Goal: Leave review/rating: Leave review/rating

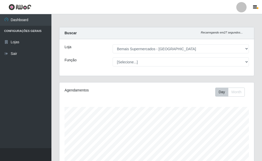
select select "249"
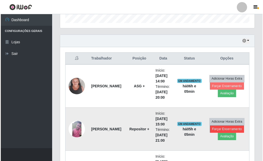
scroll to position [159, 0]
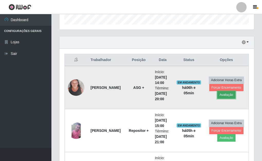
click at [225, 95] on button "Avaliação" at bounding box center [226, 94] width 18 height 7
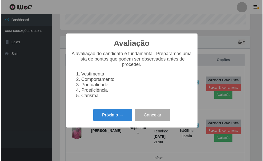
scroll to position [107, 191]
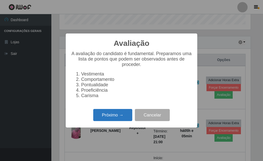
click at [123, 116] on button "Próximo →" at bounding box center [112, 115] width 39 height 12
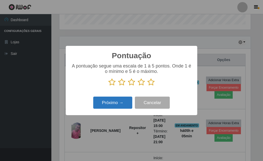
scroll to position [256923, 256838]
click at [154, 82] on icon at bounding box center [151, 82] width 7 height 8
click at [148, 86] on input "radio" at bounding box center [148, 86] width 0 height 0
click at [123, 100] on button "Próximo →" at bounding box center [112, 102] width 39 height 12
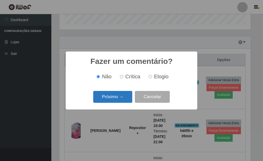
click at [121, 100] on button "Próximo →" at bounding box center [112, 97] width 39 height 12
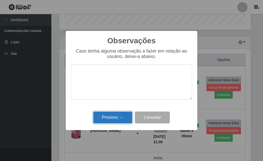
click at [119, 119] on button "Próximo →" at bounding box center [112, 117] width 39 height 12
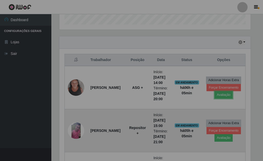
scroll to position [107, 195]
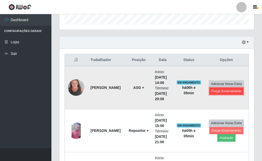
click at [224, 90] on button "Forçar Encerramento" at bounding box center [226, 90] width 34 height 7
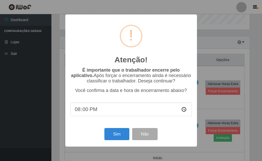
scroll to position [107, 191]
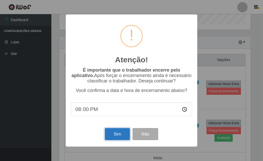
click at [119, 134] on button "Sim" at bounding box center [117, 134] width 25 height 12
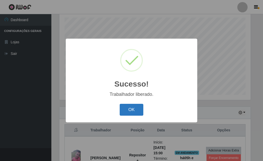
click at [133, 111] on button "OK" at bounding box center [132, 110] width 24 height 12
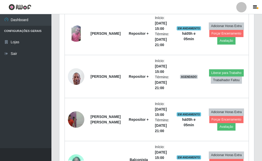
scroll to position [218, 0]
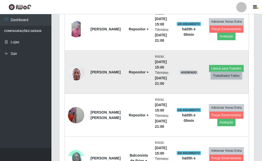
click at [223, 76] on button "Trabalhador Faltou" at bounding box center [226, 75] width 31 height 7
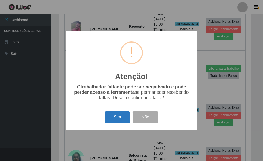
click at [118, 115] on button "Sim" at bounding box center [117, 117] width 25 height 12
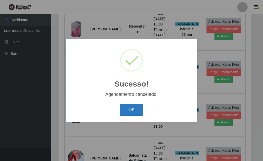
click at [135, 111] on button "OK" at bounding box center [132, 110] width 24 height 12
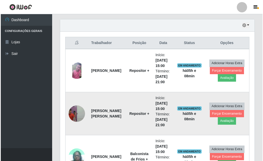
scroll to position [202, 0]
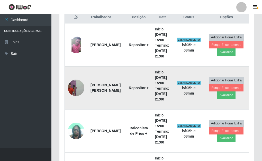
click at [78, 90] on img at bounding box center [76, 87] width 16 height 29
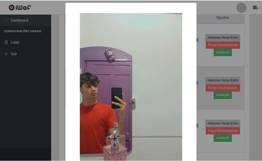
scroll to position [107, 191]
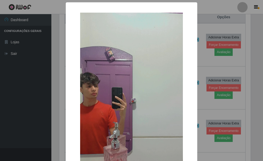
click at [204, 59] on div "× OK Cancel" at bounding box center [131, 80] width 263 height 161
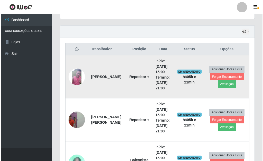
scroll to position [176, 0]
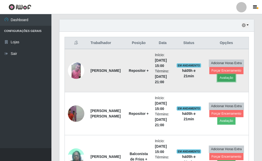
click at [230, 79] on button "Avaliação" at bounding box center [226, 77] width 18 height 7
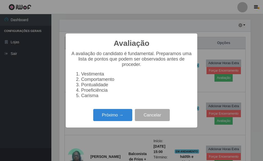
scroll to position [107, 191]
click at [116, 118] on button "Próximo →" at bounding box center [112, 115] width 39 height 12
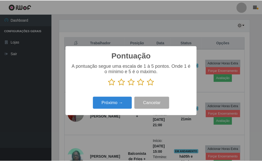
scroll to position [256923, 256838]
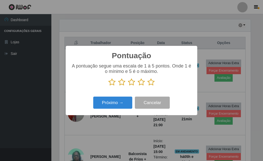
click at [153, 84] on icon at bounding box center [151, 82] width 7 height 8
click at [148, 86] on input "radio" at bounding box center [148, 86] width 0 height 0
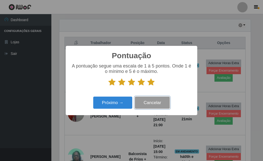
click at [142, 101] on button "Cancelar" at bounding box center [152, 102] width 35 height 12
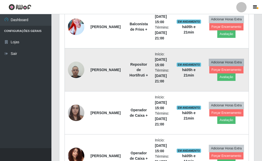
scroll to position [356, 0]
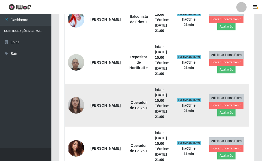
click at [75, 107] on img at bounding box center [76, 105] width 16 height 22
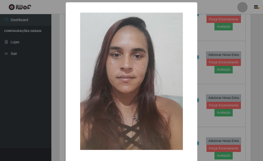
click at [205, 80] on div "× OK Cancel" at bounding box center [131, 80] width 263 height 161
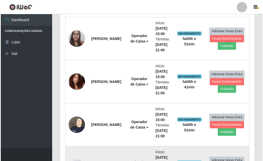
scroll to position [433, 0]
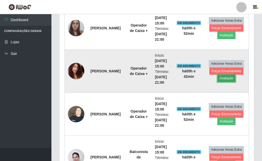
click at [226, 78] on button "Avaliação" at bounding box center [226, 78] width 18 height 7
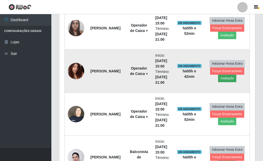
scroll to position [107, 191]
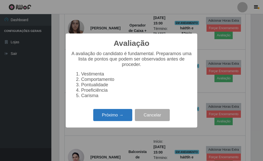
click at [112, 118] on button "Próximo →" at bounding box center [112, 115] width 39 height 12
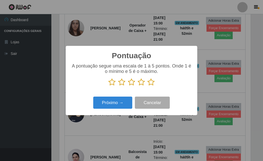
click at [150, 83] on icon at bounding box center [151, 82] width 7 height 8
click at [148, 86] on input "radio" at bounding box center [148, 86] width 0 height 0
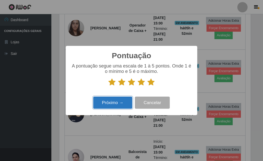
click at [117, 100] on button "Próximo →" at bounding box center [112, 102] width 39 height 12
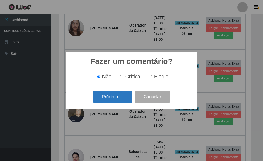
click at [115, 100] on button "Próximo →" at bounding box center [112, 97] width 39 height 12
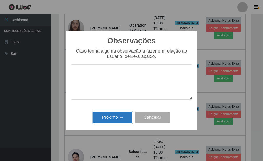
click at [119, 120] on button "Próximo →" at bounding box center [112, 117] width 39 height 12
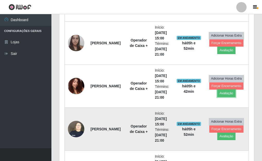
scroll to position [408, 0]
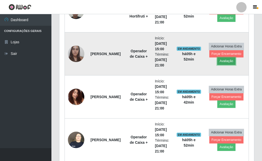
click at [222, 61] on button "Avaliação" at bounding box center [226, 60] width 18 height 7
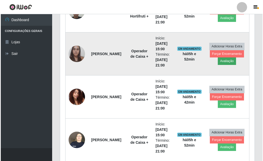
scroll to position [107, 191]
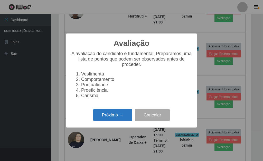
click at [117, 115] on button "Próximo →" at bounding box center [112, 115] width 39 height 12
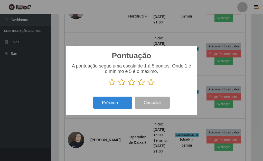
click at [151, 84] on icon at bounding box center [151, 82] width 7 height 8
click at [148, 86] on input "radio" at bounding box center [148, 86] width 0 height 0
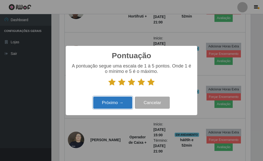
click at [125, 99] on button "Próximo →" at bounding box center [112, 102] width 39 height 12
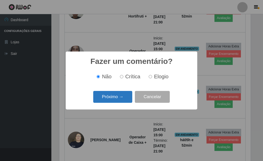
click at [119, 95] on button "Próximo →" at bounding box center [112, 97] width 39 height 12
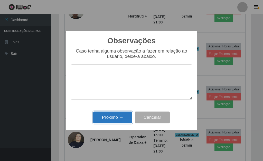
click at [121, 116] on button "Próximo →" at bounding box center [112, 117] width 39 height 12
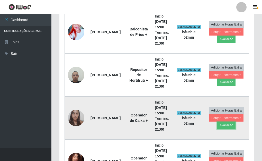
scroll to position [331, 0]
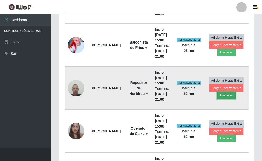
click at [226, 95] on button "Avaliação" at bounding box center [226, 95] width 18 height 7
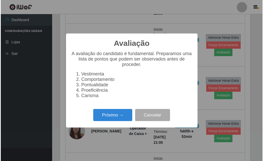
scroll to position [107, 191]
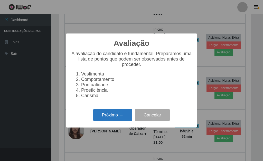
click at [122, 115] on button "Próximo →" at bounding box center [112, 115] width 39 height 12
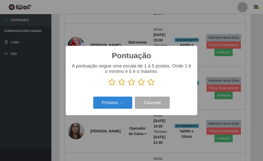
click at [152, 83] on icon at bounding box center [151, 82] width 7 height 8
click at [148, 86] on input "radio" at bounding box center [148, 86] width 0 height 0
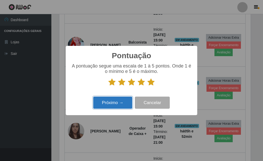
click at [122, 100] on button "Próximo →" at bounding box center [112, 102] width 39 height 12
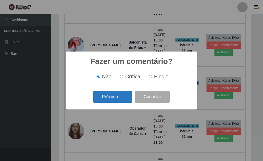
click at [111, 99] on button "Próximo →" at bounding box center [112, 97] width 39 height 12
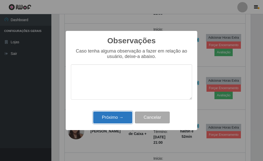
click at [119, 123] on button "Próximo →" at bounding box center [112, 117] width 39 height 12
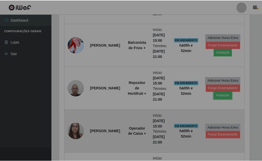
scroll to position [107, 195]
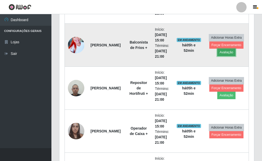
click at [226, 53] on button "Avaliação" at bounding box center [226, 52] width 18 height 7
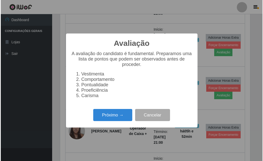
scroll to position [107, 191]
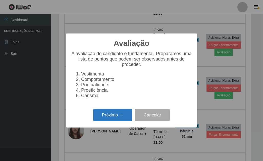
click at [103, 121] on button "Próximo →" at bounding box center [112, 115] width 39 height 12
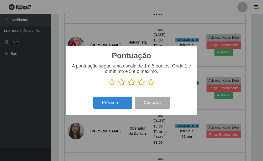
click at [152, 83] on icon at bounding box center [151, 82] width 7 height 8
click at [148, 86] on input "radio" at bounding box center [148, 86] width 0 height 0
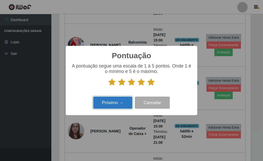
click at [115, 100] on button "Próximo →" at bounding box center [112, 102] width 39 height 12
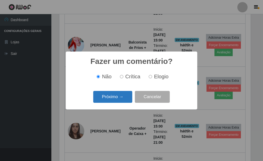
click at [112, 95] on button "Próximo →" at bounding box center [112, 97] width 39 height 12
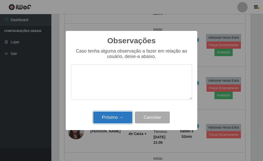
click at [116, 117] on button "Próximo →" at bounding box center [112, 117] width 39 height 12
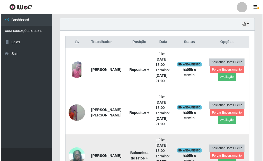
scroll to position [176, 0]
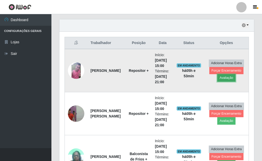
click at [229, 78] on button "Avaliação" at bounding box center [226, 77] width 18 height 7
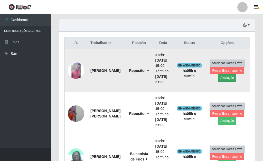
scroll to position [107, 191]
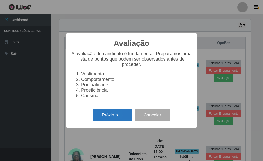
click at [120, 114] on button "Próximo →" at bounding box center [112, 115] width 39 height 12
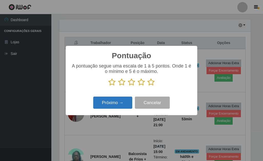
scroll to position [256923, 256838]
click at [155, 83] on p at bounding box center [131, 82] width 121 height 8
click at [153, 84] on icon at bounding box center [151, 82] width 7 height 8
click at [148, 86] on input "radio" at bounding box center [148, 86] width 0 height 0
click at [117, 101] on button "Próximo →" at bounding box center [112, 102] width 39 height 12
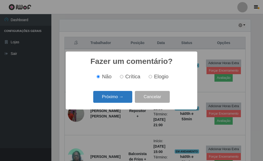
click at [116, 100] on button "Próximo →" at bounding box center [112, 97] width 39 height 12
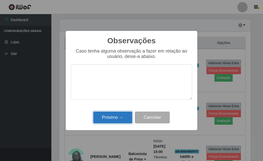
click at [120, 115] on button "Próximo →" at bounding box center [112, 117] width 39 height 12
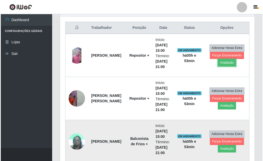
scroll to position [202, 0]
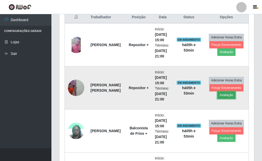
click at [224, 94] on button "Avaliação" at bounding box center [226, 94] width 18 height 7
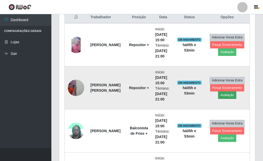
scroll to position [107, 191]
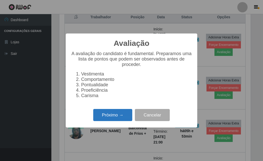
click at [117, 114] on button "Próximo →" at bounding box center [112, 115] width 39 height 12
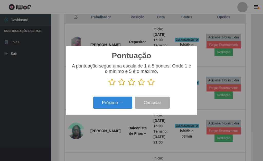
drag, startPoint x: 150, startPoint y: 84, endPoint x: 126, endPoint y: 93, distance: 25.5
click at [151, 85] on icon at bounding box center [151, 82] width 7 height 8
click at [148, 86] on input "radio" at bounding box center [148, 86] width 0 height 0
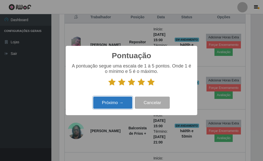
click at [115, 102] on button "Próximo →" at bounding box center [112, 102] width 39 height 12
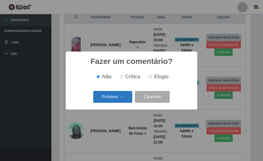
click at [116, 99] on button "Próximo →" at bounding box center [112, 97] width 39 height 12
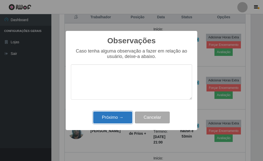
click at [115, 114] on button "Próximo →" at bounding box center [112, 117] width 39 height 12
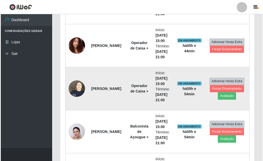
scroll to position [459, 0]
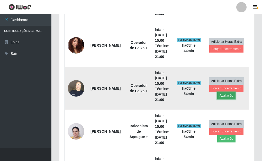
click at [224, 96] on button "Avaliação" at bounding box center [226, 95] width 18 height 7
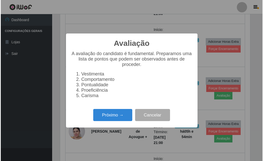
scroll to position [107, 191]
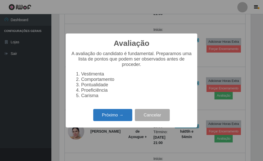
click at [109, 117] on button "Próximo →" at bounding box center [112, 115] width 39 height 12
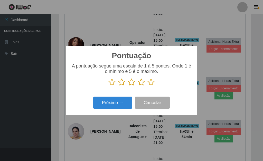
click at [152, 84] on icon at bounding box center [151, 82] width 7 height 8
click at [148, 86] on input "radio" at bounding box center [148, 86] width 0 height 0
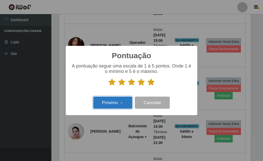
click at [115, 100] on button "Próximo →" at bounding box center [112, 102] width 39 height 12
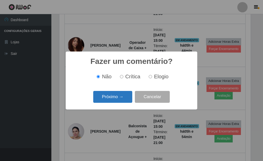
click at [115, 97] on button "Próximo →" at bounding box center [112, 97] width 39 height 12
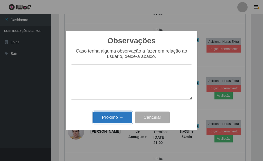
click at [117, 118] on button "Próximo →" at bounding box center [112, 117] width 39 height 12
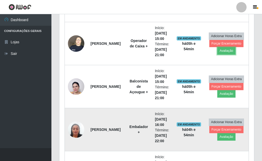
scroll to position [510, 0]
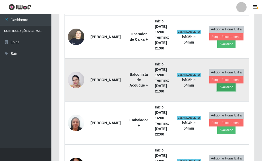
click at [227, 88] on button "Avaliação" at bounding box center [226, 86] width 18 height 7
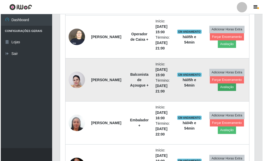
scroll to position [107, 191]
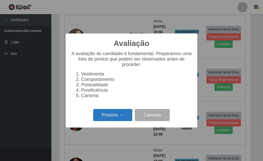
click at [115, 113] on button "Próximo →" at bounding box center [112, 115] width 39 height 12
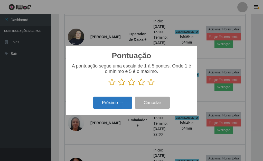
scroll to position [256923, 256838]
click at [152, 82] on icon at bounding box center [151, 82] width 7 height 8
click at [148, 86] on input "radio" at bounding box center [148, 86] width 0 height 0
click at [113, 100] on button "Próximo →" at bounding box center [112, 102] width 39 height 12
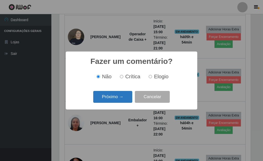
click at [114, 99] on button "Próximo →" at bounding box center [112, 97] width 39 height 12
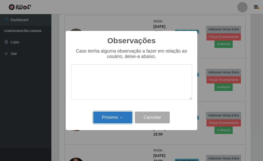
click at [113, 114] on button "Próximo →" at bounding box center [112, 117] width 39 height 12
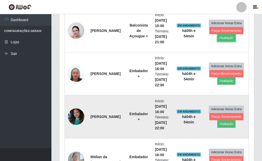
scroll to position [562, 0]
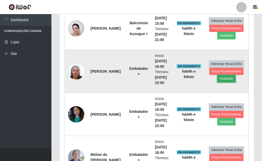
click at [228, 81] on button "Avaliação" at bounding box center [226, 78] width 18 height 7
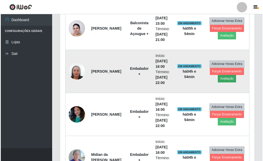
scroll to position [107, 191]
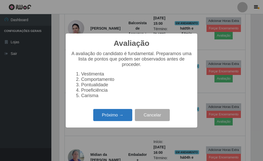
click at [116, 113] on button "Próximo →" at bounding box center [112, 115] width 39 height 12
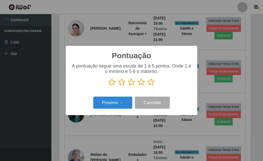
scroll to position [256923, 256838]
click at [152, 84] on icon at bounding box center [151, 82] width 7 height 8
click at [148, 86] on input "radio" at bounding box center [148, 86] width 0 height 0
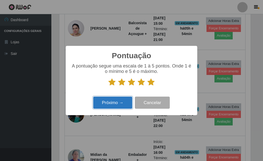
click at [112, 102] on button "Próximo →" at bounding box center [112, 102] width 39 height 12
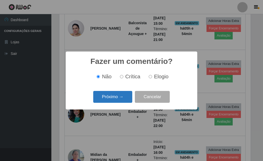
click at [116, 100] on button "Próximo →" at bounding box center [112, 97] width 39 height 12
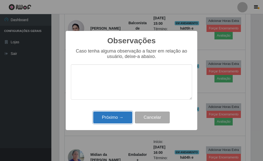
click at [116, 115] on button "Próximo →" at bounding box center [112, 117] width 39 height 12
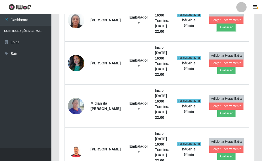
scroll to position [613, 0]
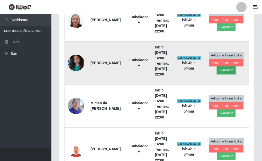
click at [226, 69] on button "Avaliação" at bounding box center [226, 69] width 18 height 7
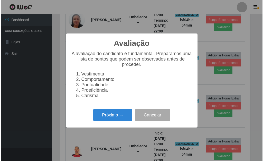
scroll to position [107, 191]
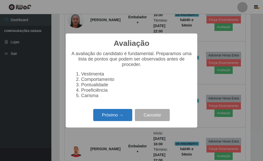
click at [104, 117] on button "Próximo →" at bounding box center [112, 115] width 39 height 12
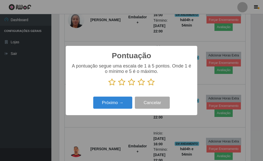
click at [150, 83] on icon at bounding box center [151, 82] width 7 height 8
click at [148, 86] on input "radio" at bounding box center [148, 86] width 0 height 0
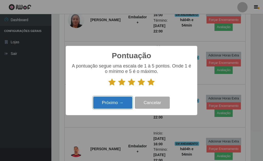
click at [121, 99] on button "Próximo →" at bounding box center [112, 102] width 39 height 12
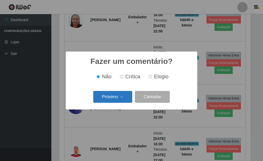
click at [120, 97] on button "Próximo →" at bounding box center [112, 97] width 39 height 12
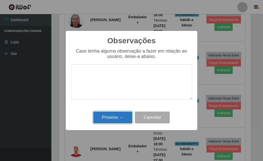
click at [118, 116] on button "Próximo →" at bounding box center [112, 117] width 39 height 12
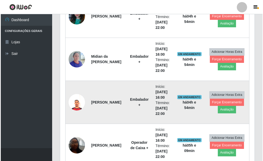
scroll to position [665, 0]
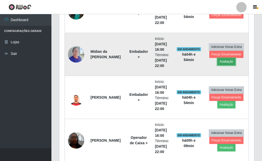
click at [224, 61] on button "Avaliação" at bounding box center [226, 61] width 18 height 7
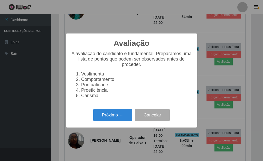
scroll to position [107, 191]
click at [116, 114] on button "Próximo →" at bounding box center [112, 115] width 39 height 12
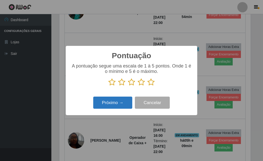
scroll to position [256923, 256838]
click at [149, 83] on icon at bounding box center [151, 82] width 7 height 8
click at [148, 86] on input "radio" at bounding box center [148, 86] width 0 height 0
click at [120, 98] on button "Próximo →" at bounding box center [112, 102] width 39 height 12
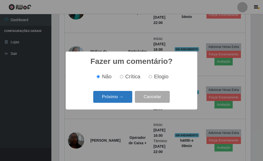
click at [117, 98] on button "Próximo →" at bounding box center [112, 97] width 39 height 12
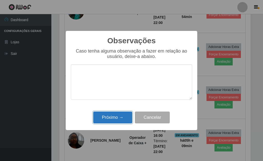
click at [117, 116] on button "Próximo →" at bounding box center [112, 117] width 39 height 12
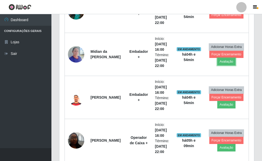
scroll to position [0, 0]
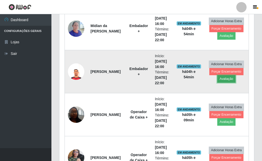
click at [230, 81] on button "Avaliação" at bounding box center [226, 78] width 18 height 7
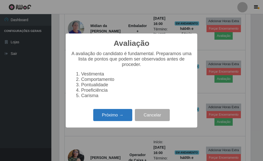
click at [118, 117] on button "Próximo →" at bounding box center [112, 115] width 39 height 12
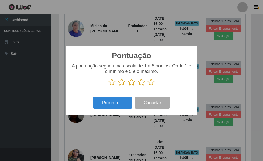
click at [151, 84] on icon at bounding box center [151, 82] width 7 height 8
click at [148, 86] on input "radio" at bounding box center [148, 86] width 0 height 0
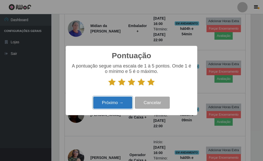
click at [115, 100] on button "Próximo →" at bounding box center [112, 102] width 39 height 12
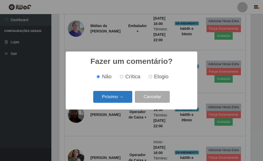
click at [118, 99] on button "Próximo →" at bounding box center [112, 97] width 39 height 12
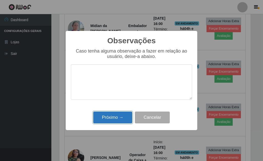
click at [116, 116] on button "Próximo →" at bounding box center [112, 117] width 39 height 12
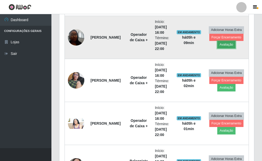
click at [225, 45] on button "Avaliação" at bounding box center [226, 44] width 18 height 7
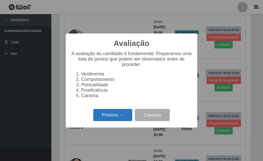
click at [116, 116] on button "Próximo →" at bounding box center [112, 115] width 39 height 12
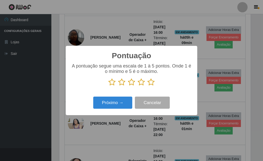
drag, startPoint x: 150, startPoint y: 83, endPoint x: 131, endPoint y: 94, distance: 22.3
click at [150, 83] on icon at bounding box center [151, 82] width 7 height 8
click at [148, 86] on input "radio" at bounding box center [148, 86] width 0 height 0
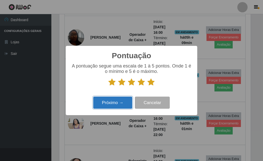
click at [104, 103] on button "Próximo →" at bounding box center [112, 102] width 39 height 12
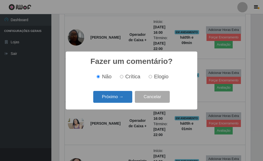
click at [113, 99] on button "Próximo →" at bounding box center [112, 97] width 39 height 12
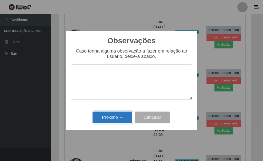
click at [110, 117] on button "Próximo →" at bounding box center [112, 117] width 39 height 12
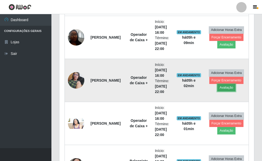
click at [224, 87] on button "Avaliação" at bounding box center [226, 87] width 18 height 7
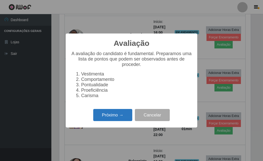
click at [110, 115] on button "Próximo →" at bounding box center [112, 115] width 39 height 12
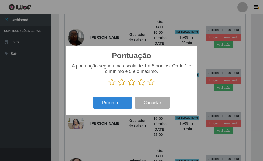
click at [151, 84] on icon at bounding box center [151, 82] width 7 height 8
click at [148, 86] on input "radio" at bounding box center [148, 86] width 0 height 0
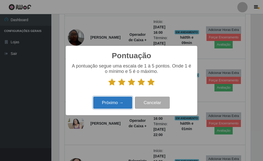
click at [117, 98] on button "Próximo →" at bounding box center [112, 102] width 39 height 12
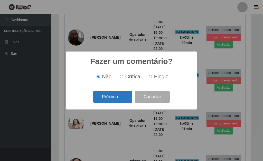
click at [114, 99] on button "Próximo →" at bounding box center [112, 97] width 39 height 12
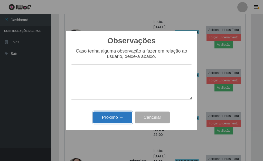
click at [115, 119] on button "Próximo →" at bounding box center [112, 117] width 39 height 12
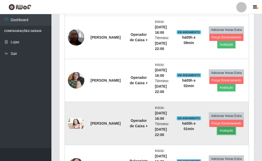
click at [226, 131] on button "Avaliação" at bounding box center [226, 130] width 18 height 7
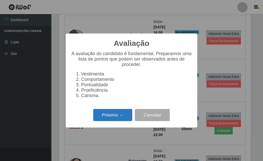
click at [103, 117] on button "Próximo →" at bounding box center [112, 115] width 39 height 12
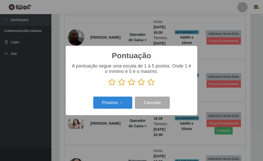
click at [153, 82] on icon at bounding box center [151, 82] width 7 height 8
click at [148, 86] on input "radio" at bounding box center [148, 86] width 0 height 0
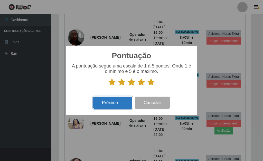
click at [110, 105] on button "Próximo →" at bounding box center [112, 102] width 39 height 12
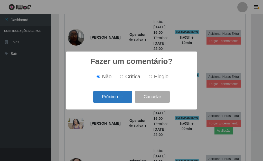
click at [120, 98] on button "Próximo →" at bounding box center [112, 97] width 39 height 12
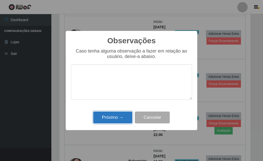
drag, startPoint x: 115, startPoint y: 116, endPoint x: 138, endPoint y: 109, distance: 23.5
click at [115, 116] on button "Próximo →" at bounding box center [112, 117] width 39 height 12
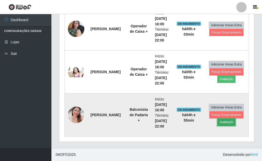
click at [226, 122] on button "Avaliação" at bounding box center [226, 121] width 18 height 7
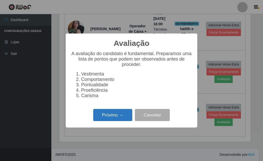
click at [115, 117] on button "Próximo →" at bounding box center [112, 115] width 39 height 12
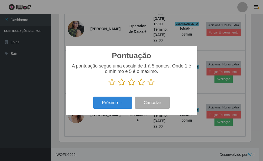
click at [148, 82] on icon at bounding box center [151, 82] width 7 height 8
click at [148, 86] on input "radio" at bounding box center [148, 86] width 0 height 0
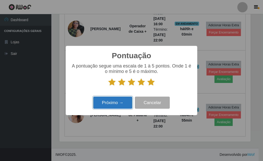
click at [109, 104] on button "Próximo →" at bounding box center [112, 102] width 39 height 12
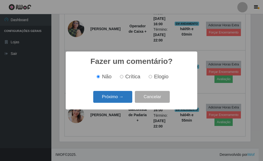
click at [113, 97] on button "Próximo →" at bounding box center [112, 97] width 39 height 12
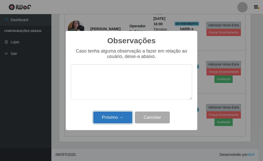
click at [116, 115] on button "Próximo →" at bounding box center [112, 117] width 39 height 12
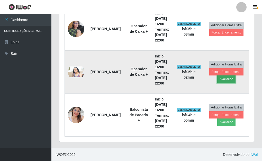
click at [226, 77] on button "Avaliação" at bounding box center [226, 78] width 18 height 7
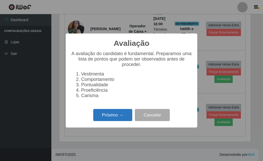
click at [107, 114] on button "Próximo →" at bounding box center [112, 115] width 39 height 12
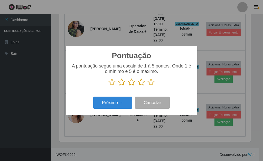
click at [151, 83] on icon at bounding box center [151, 82] width 7 height 8
click at [148, 86] on input "radio" at bounding box center [148, 86] width 0 height 0
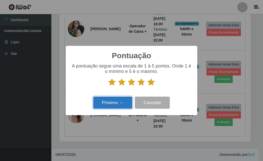
click at [114, 104] on button "Próximo →" at bounding box center [112, 102] width 39 height 12
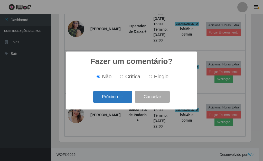
click at [114, 98] on button "Próximo →" at bounding box center [112, 97] width 39 height 12
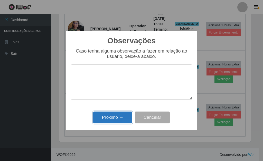
click at [120, 116] on button "Próximo →" at bounding box center [112, 117] width 39 height 12
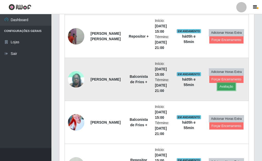
click at [227, 88] on button "Avaliação" at bounding box center [226, 86] width 18 height 7
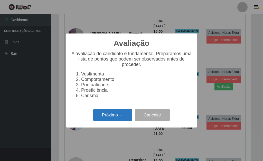
click at [115, 114] on button "Próximo →" at bounding box center [112, 115] width 39 height 12
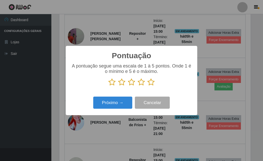
click at [152, 82] on icon at bounding box center [151, 82] width 7 height 8
click at [148, 86] on input "radio" at bounding box center [148, 86] width 0 height 0
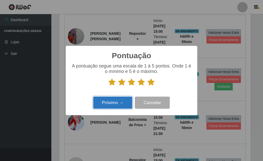
click at [111, 100] on button "Próximo →" at bounding box center [112, 102] width 39 height 12
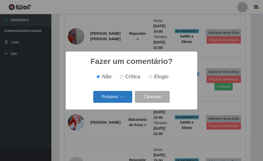
click at [110, 98] on button "Próximo →" at bounding box center [112, 97] width 39 height 12
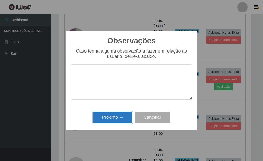
click at [116, 119] on button "Próximo →" at bounding box center [112, 117] width 39 height 12
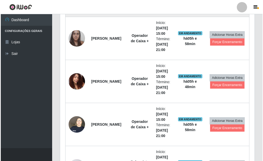
scroll to position [433, 0]
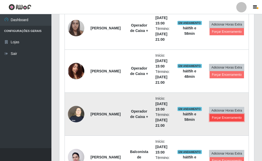
click at [228, 116] on button "Forçar Encerramento" at bounding box center [226, 117] width 34 height 7
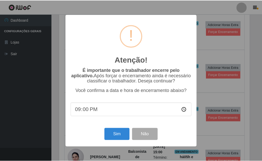
scroll to position [107, 191]
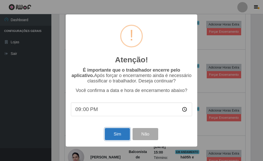
click at [121, 131] on button "Sim" at bounding box center [117, 134] width 25 height 12
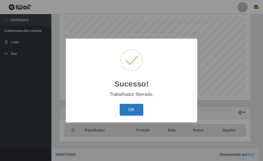
click at [135, 108] on button "OK" at bounding box center [132, 110] width 24 height 12
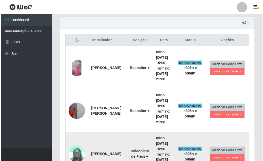
scroll to position [192, 0]
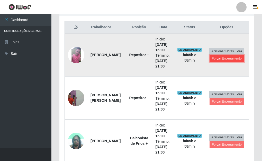
click at [226, 59] on button "Forçar Encerramento" at bounding box center [226, 58] width 34 height 7
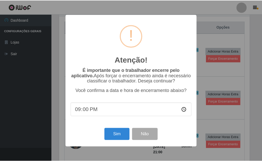
scroll to position [107, 191]
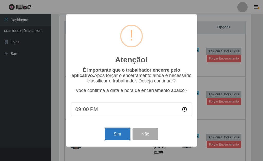
click at [114, 134] on button "Sim" at bounding box center [117, 134] width 25 height 12
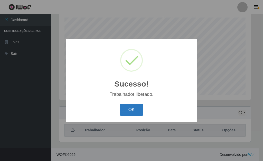
click at [130, 109] on button "OK" at bounding box center [132, 110] width 24 height 12
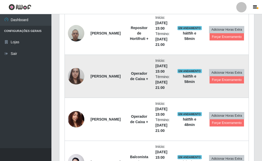
scroll to position [346, 0]
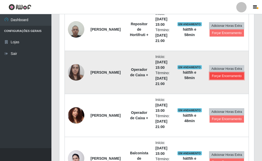
click at [232, 76] on button "Forçar Encerramento" at bounding box center [226, 75] width 34 height 7
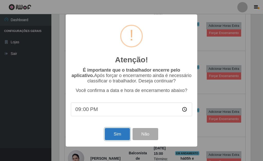
click at [127, 133] on button "Sim" at bounding box center [117, 134] width 25 height 12
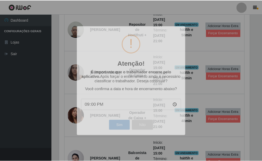
scroll to position [107, 195]
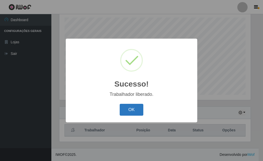
click at [128, 105] on button "OK" at bounding box center [132, 110] width 24 height 12
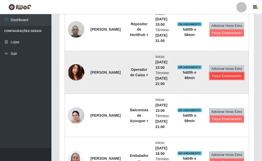
click at [218, 76] on button "Forçar Encerramento" at bounding box center [226, 75] width 34 height 7
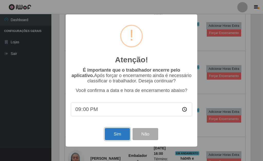
click at [119, 132] on button "Sim" at bounding box center [117, 134] width 25 height 12
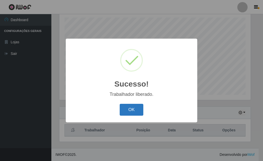
click at [128, 110] on button "OK" at bounding box center [132, 110] width 24 height 12
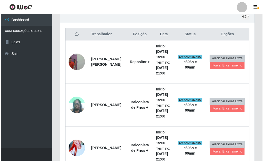
scroll to position [185, 0]
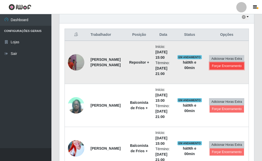
click at [228, 66] on button "Forçar Encerramento" at bounding box center [226, 65] width 34 height 7
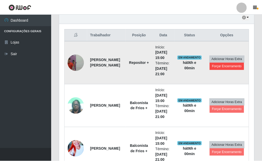
scroll to position [107, 191]
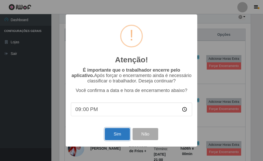
click at [123, 132] on button "Sim" at bounding box center [117, 134] width 25 height 12
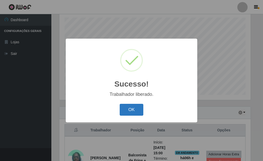
click at [138, 106] on button "OK" at bounding box center [132, 110] width 24 height 12
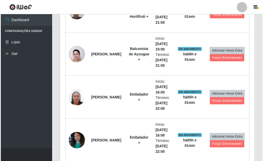
scroll to position [270, 0]
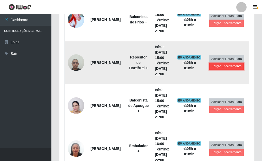
click at [225, 69] on button "Forçar Encerramento" at bounding box center [226, 65] width 34 height 7
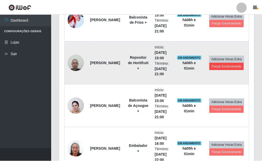
scroll to position [107, 191]
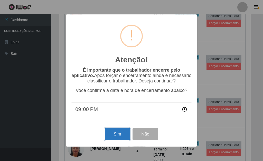
click at [115, 135] on button "Sim" at bounding box center [117, 134] width 25 height 12
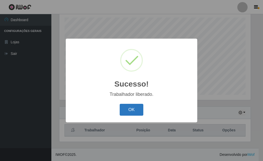
click at [128, 107] on button "OK" at bounding box center [132, 110] width 24 height 12
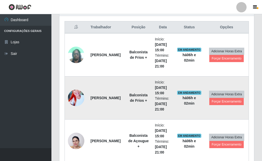
scroll to position [218, 0]
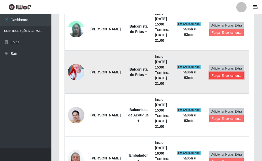
click at [224, 76] on button "Forçar Encerramento" at bounding box center [226, 75] width 34 height 7
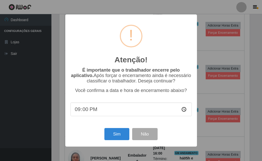
scroll to position [107, 191]
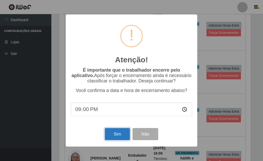
click at [116, 135] on button "Sim" at bounding box center [117, 134] width 25 height 12
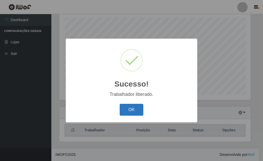
click at [133, 109] on button "OK" at bounding box center [132, 110] width 24 height 12
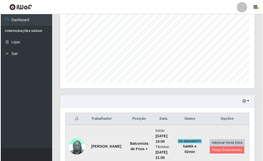
scroll to position [115, 0]
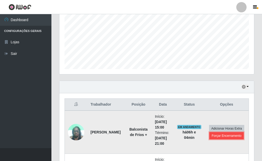
click at [225, 135] on button "Forçar Encerramento" at bounding box center [226, 135] width 34 height 7
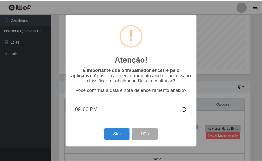
scroll to position [107, 191]
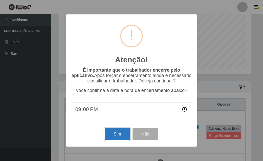
click at [114, 137] on button "Sim" at bounding box center [117, 134] width 25 height 12
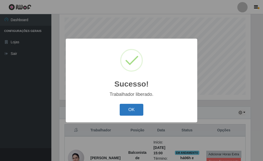
click at [132, 112] on button "OK" at bounding box center [132, 110] width 24 height 12
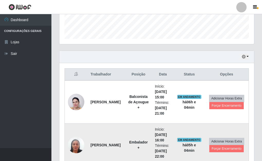
scroll to position [166, 0]
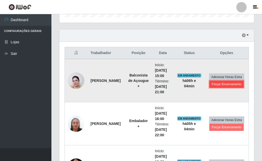
click at [226, 85] on button "Forçar Encerramento" at bounding box center [226, 83] width 34 height 7
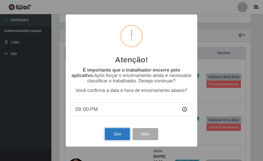
click at [117, 135] on button "Sim" at bounding box center [117, 134] width 25 height 12
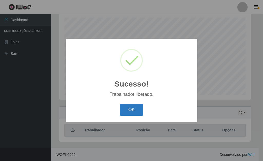
click at [129, 108] on button "OK" at bounding box center [132, 110] width 24 height 12
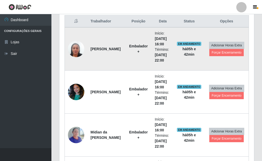
scroll to position [176, 0]
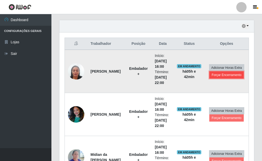
click at [224, 75] on button "Forçar Encerramento" at bounding box center [226, 74] width 34 height 7
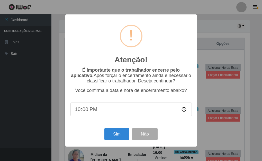
scroll to position [107, 191]
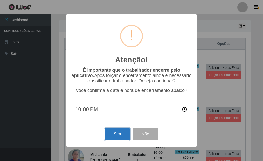
click at [116, 136] on button "Sim" at bounding box center [117, 134] width 25 height 12
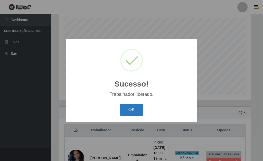
click at [134, 109] on button "OK" at bounding box center [132, 110] width 24 height 12
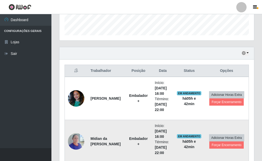
scroll to position [166, 0]
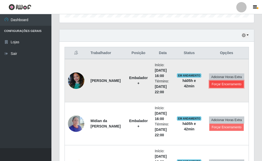
click at [223, 84] on button "Forçar Encerramento" at bounding box center [226, 83] width 34 height 7
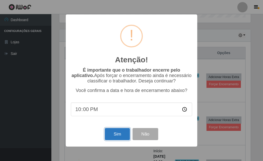
click at [114, 131] on button "Sim" at bounding box center [117, 134] width 25 height 12
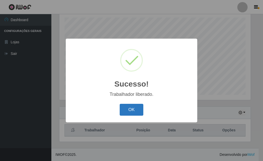
click at [125, 105] on button "OK" at bounding box center [132, 110] width 24 height 12
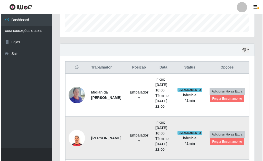
scroll to position [166, 0]
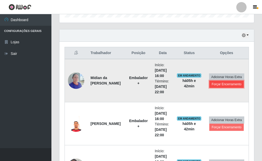
click at [225, 86] on button "Forçar Encerramento" at bounding box center [226, 83] width 34 height 7
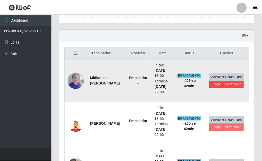
scroll to position [107, 191]
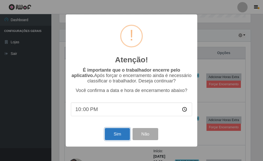
click at [118, 134] on button "Sim" at bounding box center [117, 134] width 25 height 12
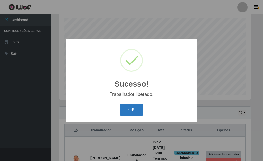
click at [133, 109] on button "OK" at bounding box center [132, 110] width 24 height 12
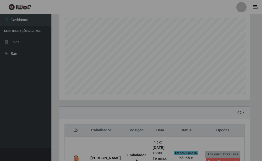
scroll to position [256923, 256835]
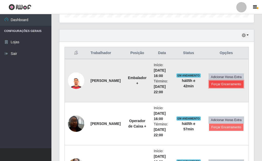
click at [227, 85] on button "Forçar Encerramento" at bounding box center [226, 83] width 34 height 7
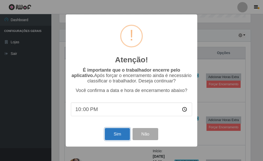
click at [120, 134] on button "Sim" at bounding box center [117, 134] width 25 height 12
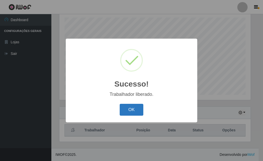
click at [129, 112] on button "OK" at bounding box center [132, 110] width 24 height 12
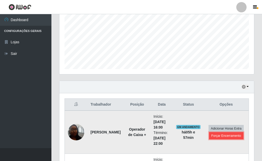
click at [227, 137] on button "Forçar Encerramento" at bounding box center [226, 135] width 34 height 7
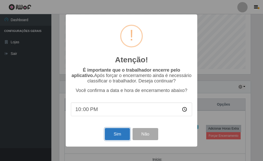
click at [118, 137] on button "Sim" at bounding box center [117, 134] width 25 height 12
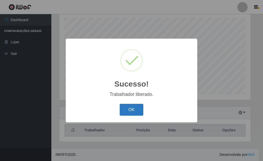
click at [134, 109] on button "OK" at bounding box center [132, 110] width 24 height 12
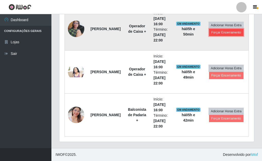
click at [226, 31] on button "Forçar Encerramento" at bounding box center [226, 32] width 34 height 7
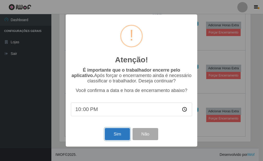
click at [118, 133] on button "Sim" at bounding box center [117, 134] width 25 height 12
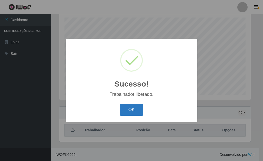
click at [135, 109] on button "OK" at bounding box center [132, 110] width 24 height 12
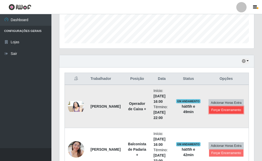
click at [227, 109] on button "Forçar Encerramento" at bounding box center [226, 109] width 34 height 7
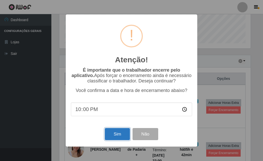
click at [123, 131] on button "Sim" at bounding box center [117, 134] width 25 height 12
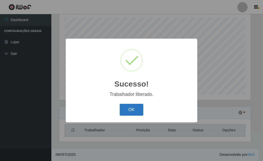
click at [130, 111] on button "OK" at bounding box center [132, 110] width 24 height 12
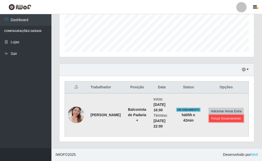
click at [226, 119] on button "Forçar Encerramento" at bounding box center [226, 118] width 34 height 7
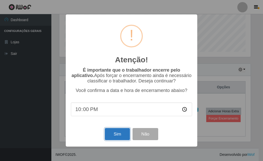
click at [116, 136] on button "Sim" at bounding box center [117, 134] width 25 height 12
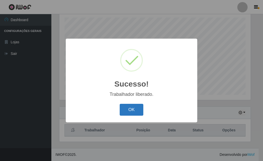
click at [136, 108] on button "OK" at bounding box center [132, 110] width 24 height 12
